Goal: Use online tool/utility: Utilize a website feature to perform a specific function

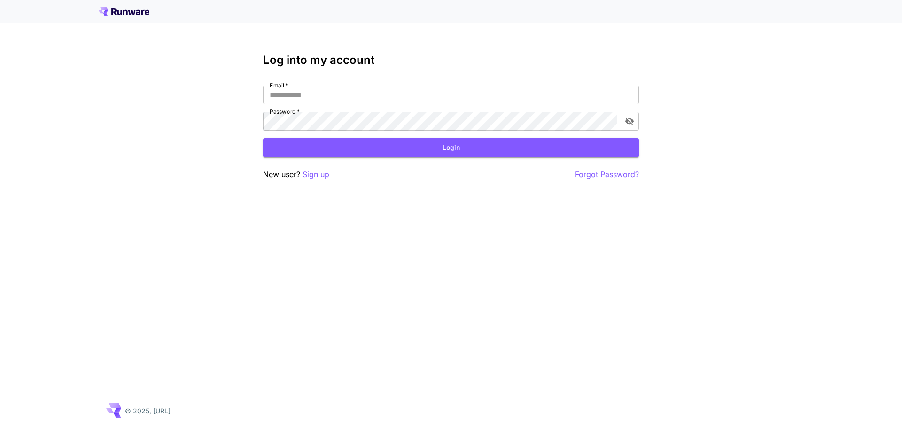
type input "**********"
click at [430, 149] on button "Login" at bounding box center [451, 147] width 376 height 19
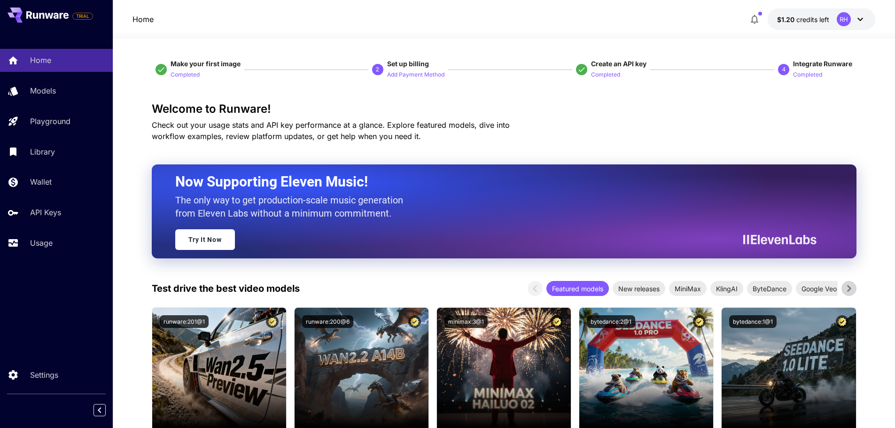
click at [67, 90] on div "Models" at bounding box center [68, 90] width 73 height 11
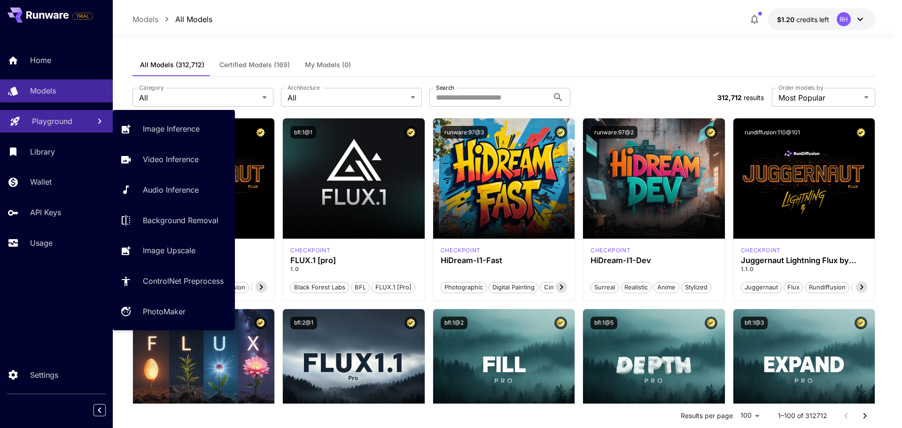
click at [31, 118] on link "Playground" at bounding box center [56, 121] width 113 height 23
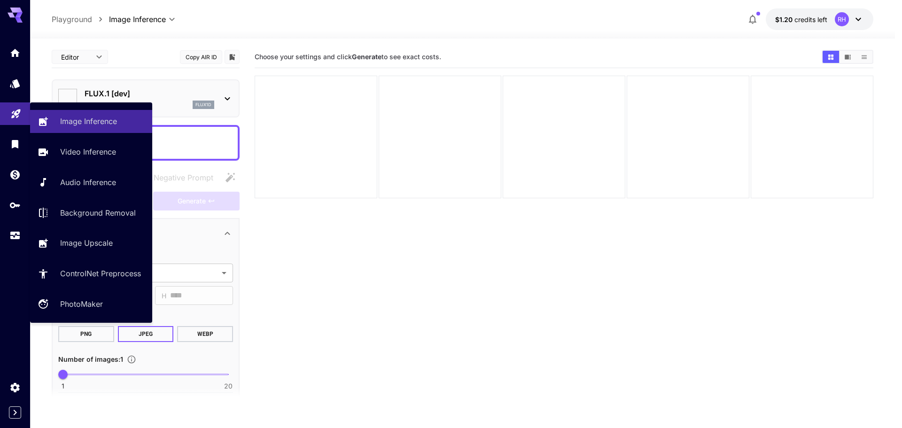
type input "**********"
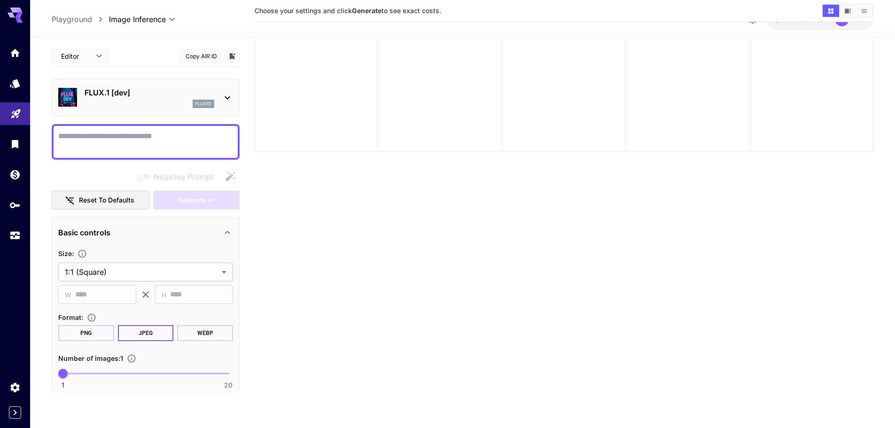
scroll to position [47, 0]
click at [146, 106] on div "flux1d" at bounding box center [150, 104] width 130 height 8
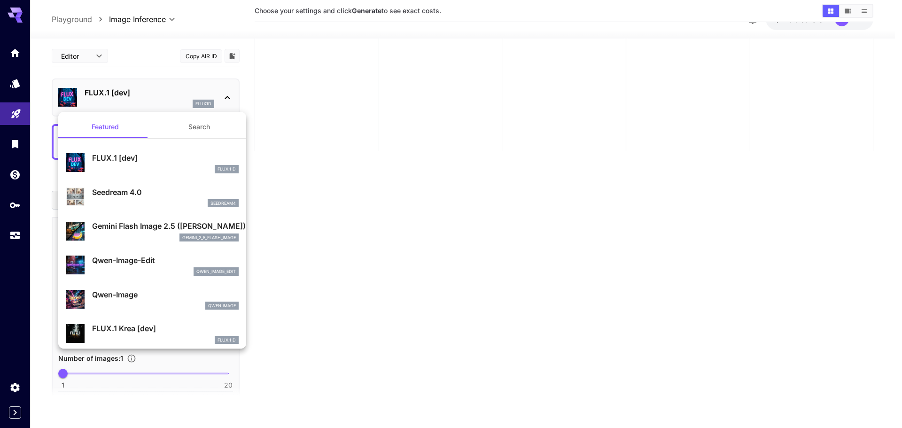
click at [137, 229] on p "Gemini Flash Image 2.5 ([PERSON_NAME])" at bounding box center [165, 225] width 147 height 11
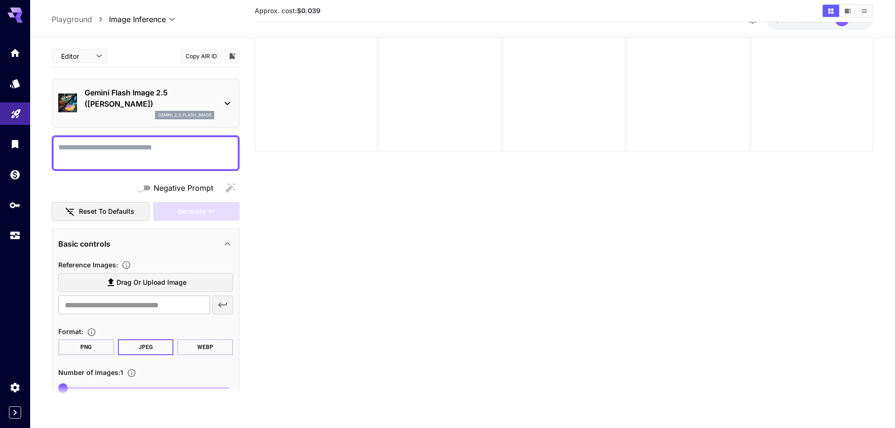
click at [203, 57] on button "Copy AIR ID" at bounding box center [201, 56] width 42 height 14
click at [233, 54] on icon "Add to library" at bounding box center [232, 56] width 8 height 8
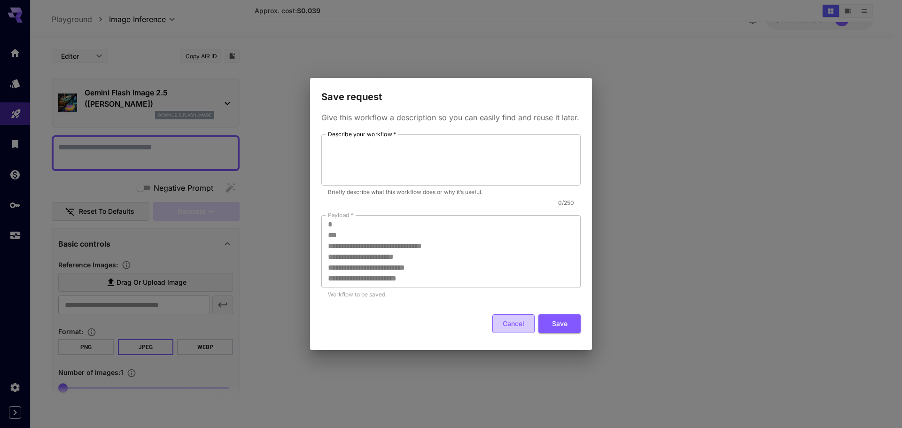
click at [436, 281] on button "Cancel" at bounding box center [513, 323] width 42 height 19
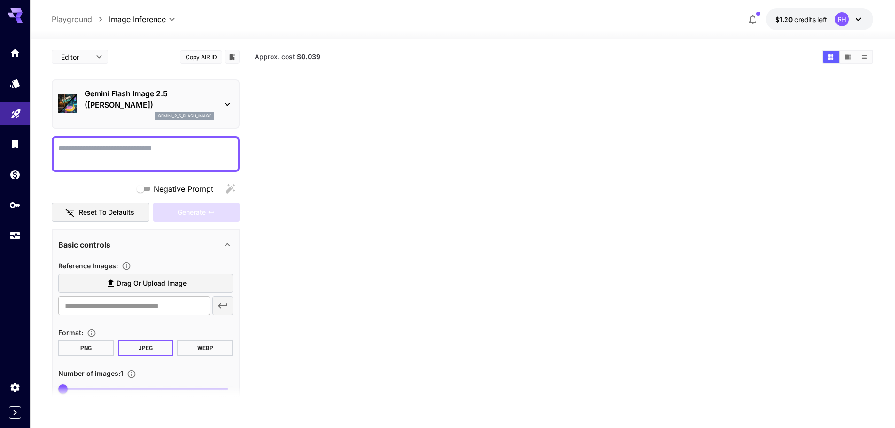
click at [321, 113] on div at bounding box center [316, 137] width 123 height 123
click at [353, 248] on section "Approx. cost: $0.039" at bounding box center [564, 260] width 619 height 428
click at [408, 162] on div at bounding box center [440, 137] width 123 height 123
click at [436, 147] on div at bounding box center [564, 137] width 123 height 123
click at [436, 141] on div at bounding box center [688, 137] width 123 height 123
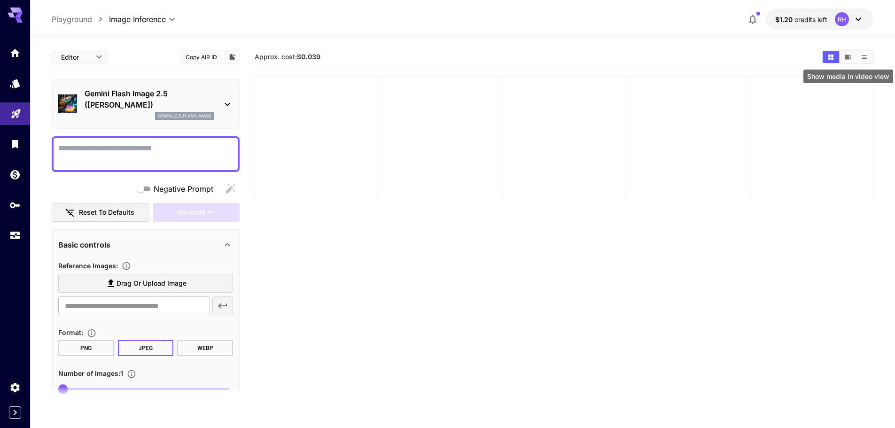
click at [436, 57] on button "Show media in video view" at bounding box center [848, 57] width 16 height 12
click at [436, 56] on icon "Show media in grid view" at bounding box center [830, 57] width 7 height 7
click at [436, 260] on section "Approx. cost: $0.039" at bounding box center [564, 260] width 619 height 428
click at [233, 59] on icon "Add to library" at bounding box center [233, 57] width 6 height 6
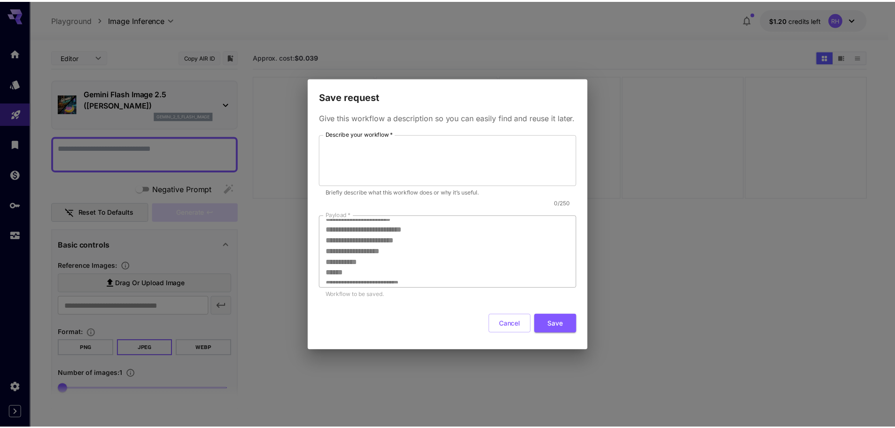
scroll to position [76, 0]
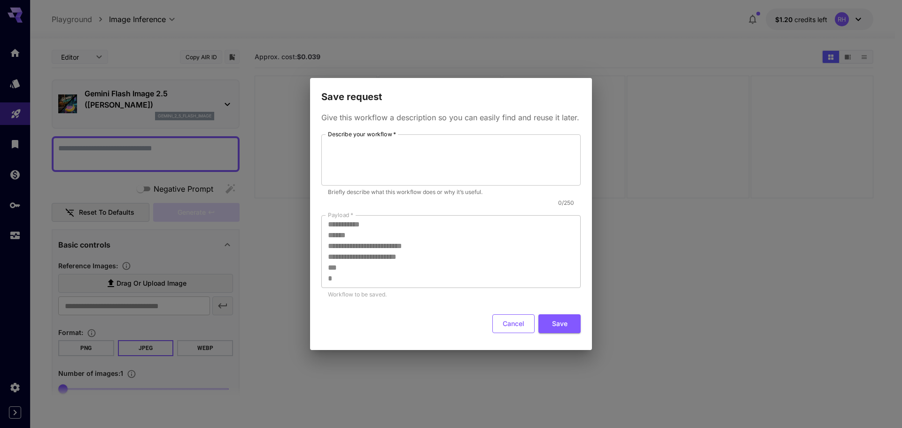
click at [436, 281] on button "Cancel" at bounding box center [513, 323] width 42 height 19
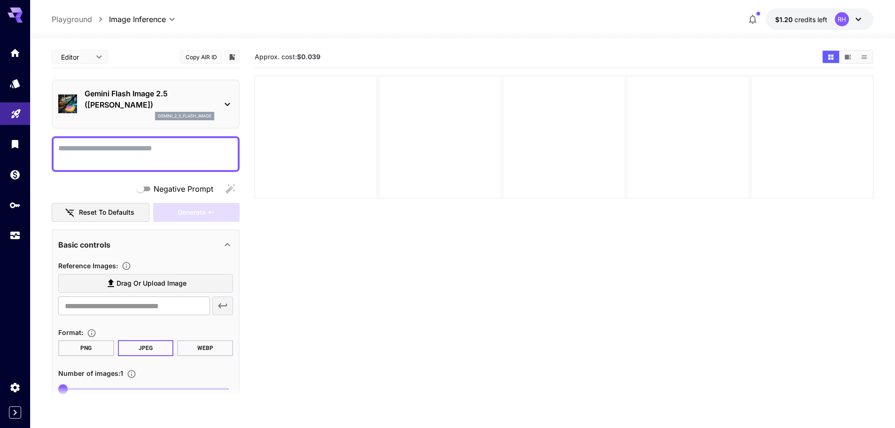
click at [201, 55] on button "Copy AIR ID" at bounding box center [201, 57] width 42 height 14
click at [229, 105] on icon at bounding box center [227, 104] width 11 height 11
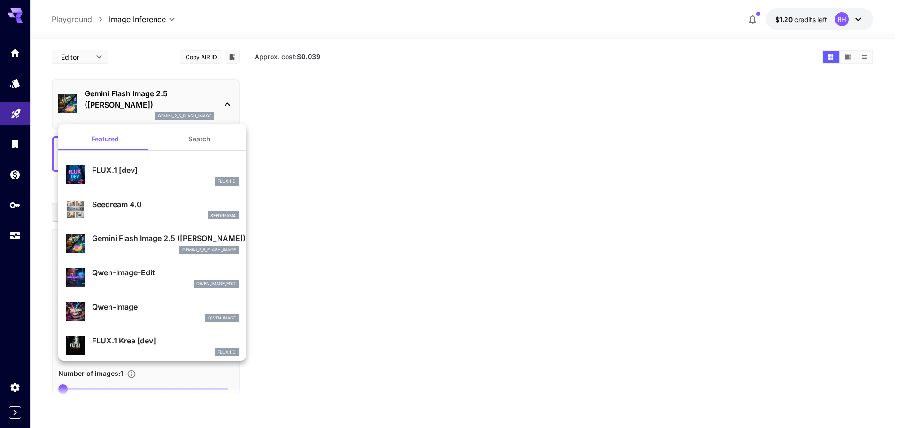
click at [229, 105] on div at bounding box center [451, 214] width 902 height 428
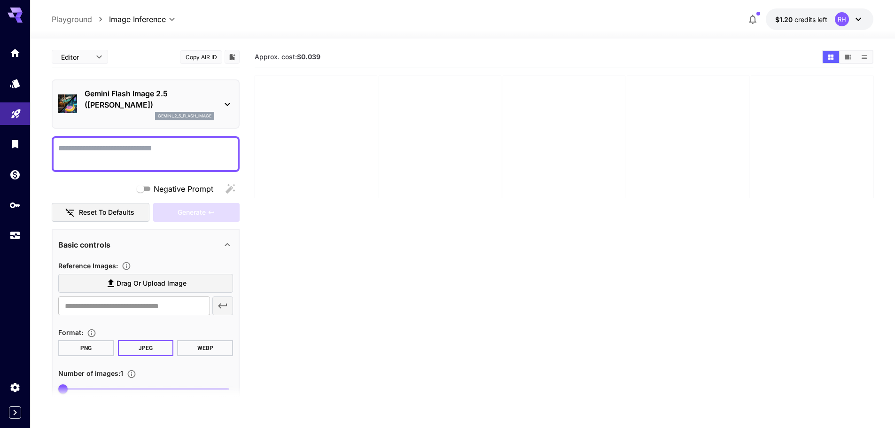
click at [207, 55] on button "Copy AIR ID" at bounding box center [201, 57] width 42 height 14
